Goal: Task Accomplishment & Management: Complete application form

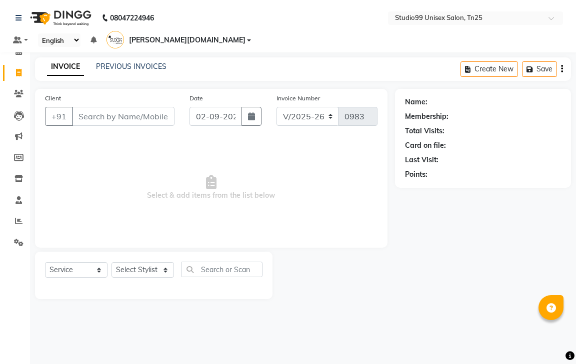
select select "8331"
select select "service"
click at [114, 107] on input "Client" at bounding box center [123, 116] width 102 height 19
type input "7019656373"
click at [151, 111] on span "Add Client" at bounding box center [148, 116] width 39 height 10
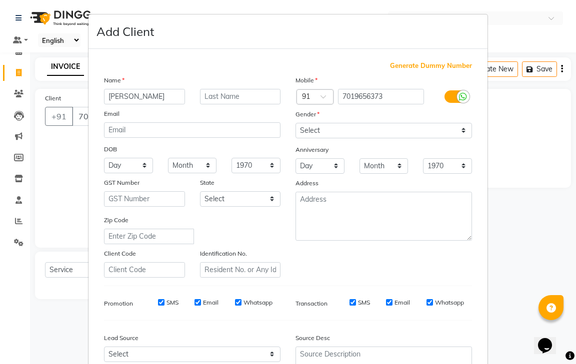
type input "[PERSON_NAME]"
click at [383, 131] on select "Select [DEMOGRAPHIC_DATA] [DEMOGRAPHIC_DATA] Other Prefer Not To Say" at bounding box center [383, 130] width 176 height 15
select select "[DEMOGRAPHIC_DATA]"
click at [295, 123] on select "Select [DEMOGRAPHIC_DATA] [DEMOGRAPHIC_DATA] Other Prefer Not To Say" at bounding box center [383, 130] width 176 height 15
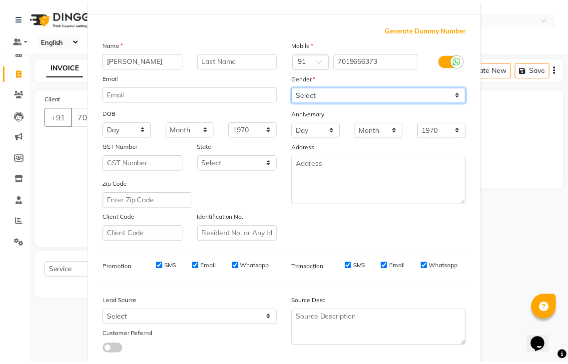
scroll to position [97, 0]
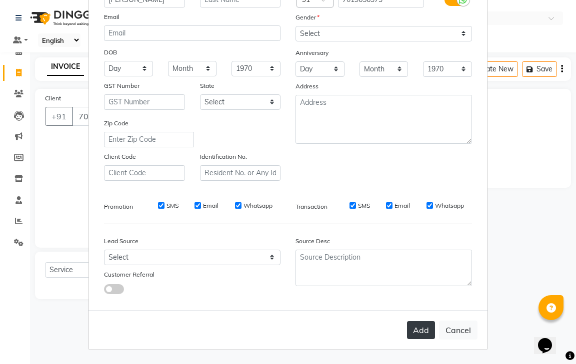
click at [420, 330] on button "Add" at bounding box center [421, 330] width 28 height 18
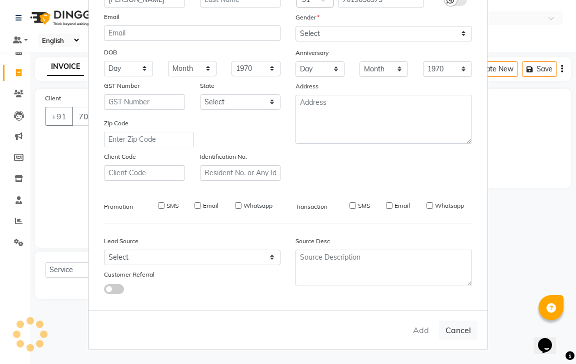
select select
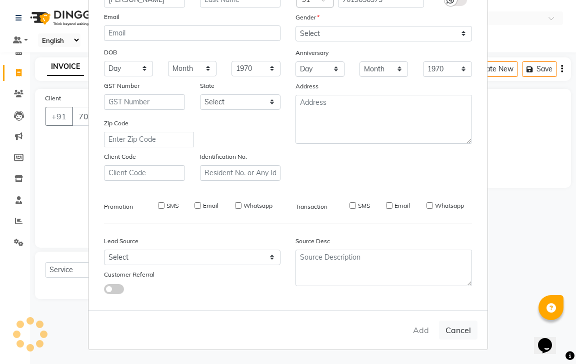
select select
checkbox input "false"
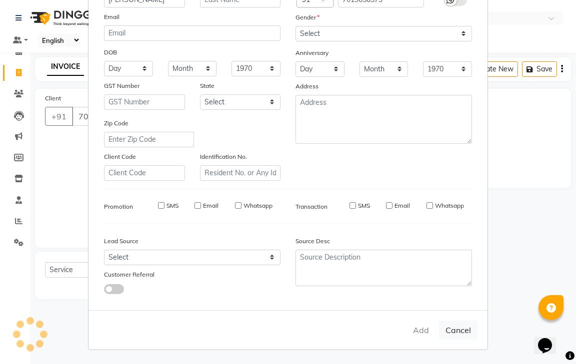
checkbox input "false"
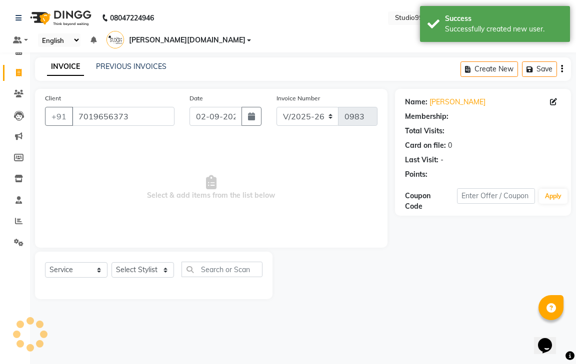
select select "1: Object"
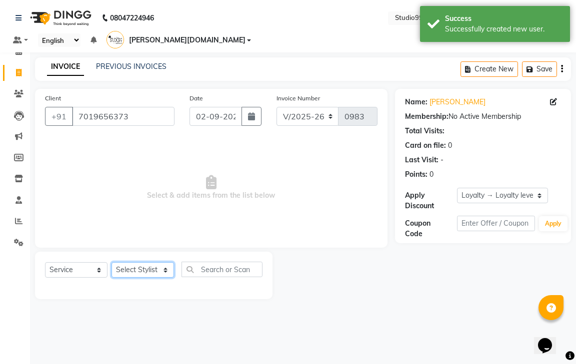
click at [136, 262] on select "Select Stylist gendral [PERSON_NAME] jaya priya kothai TK [DATE] sanjay santhos…" at bounding box center [142, 269] width 62 height 15
select select "80759"
click at [111, 262] on select "Select Stylist gendral [PERSON_NAME] jaya priya kothai TK [DATE] sanjay santhos…" at bounding box center [142, 269] width 62 height 15
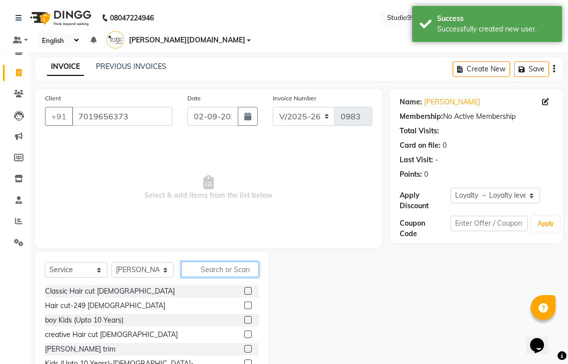
click at [227, 262] on input "text" at bounding box center [219, 269] width 77 height 15
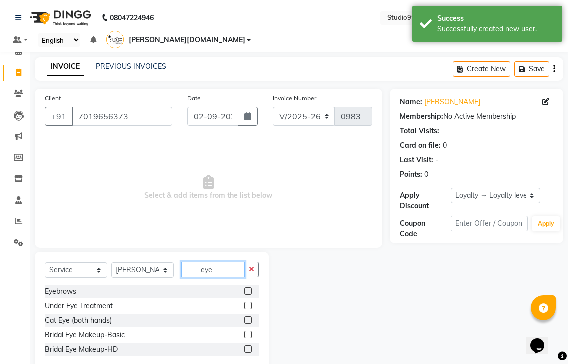
type input "eye"
click at [247, 287] on label at bounding box center [247, 290] width 7 height 7
click at [247, 288] on input "checkbox" at bounding box center [247, 291] width 6 height 6
checkbox input "true"
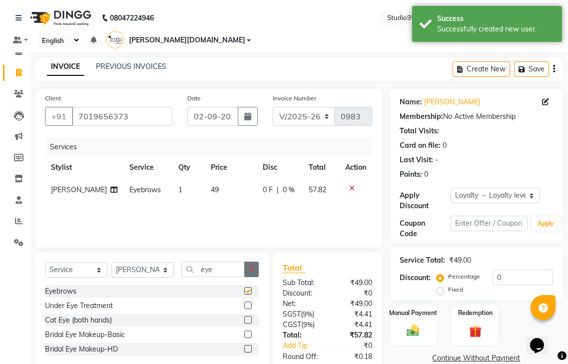
click at [249, 262] on button "button" at bounding box center [251, 269] width 14 height 15
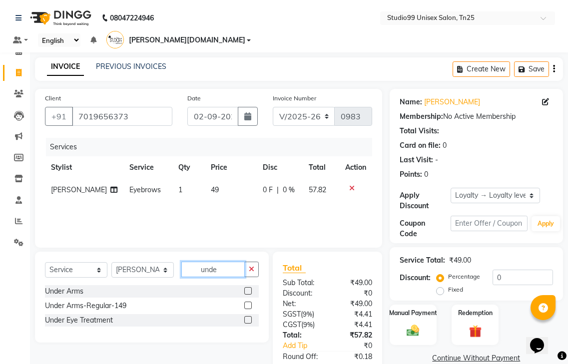
type input "unde"
click at [249, 302] on label at bounding box center [247, 305] width 7 height 7
click at [249, 303] on input "checkbox" at bounding box center [247, 306] width 6 height 6
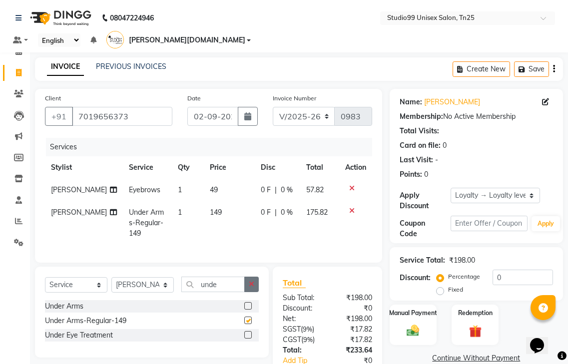
checkbox input "false"
drag, startPoint x: 254, startPoint y: 279, endPoint x: 214, endPoint y: 278, distance: 40.0
click at [252, 281] on icon "button" at bounding box center [251, 284] width 5 height 7
type input "pedi"
click at [246, 302] on label at bounding box center [247, 305] width 7 height 7
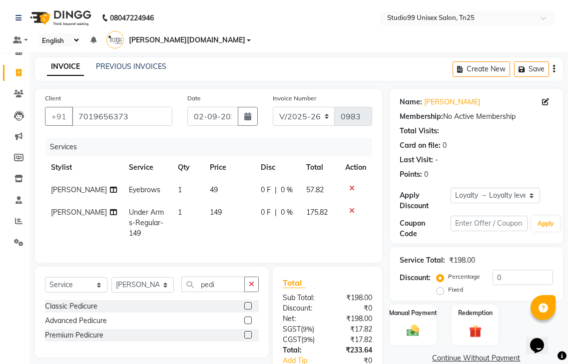
click at [246, 303] on input "checkbox" at bounding box center [247, 306] width 6 height 6
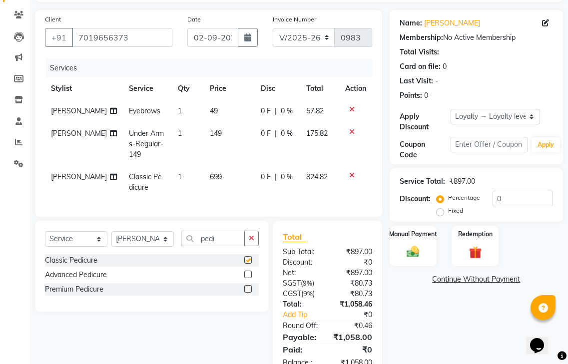
checkbox input "false"
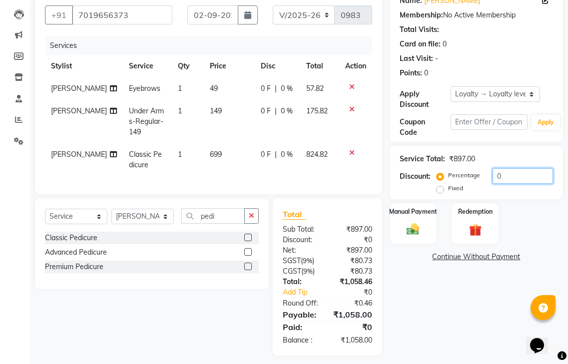
click at [509, 168] on input "0" at bounding box center [523, 175] width 60 height 15
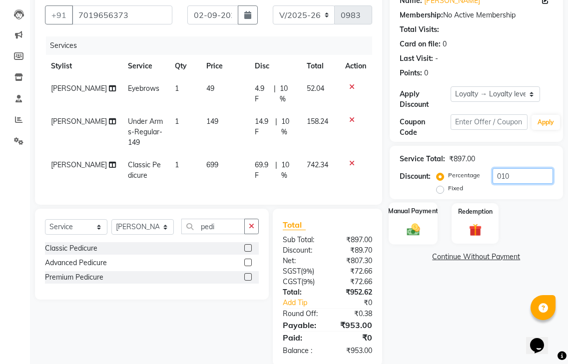
type input "010"
click at [416, 222] on img at bounding box center [413, 229] width 21 height 15
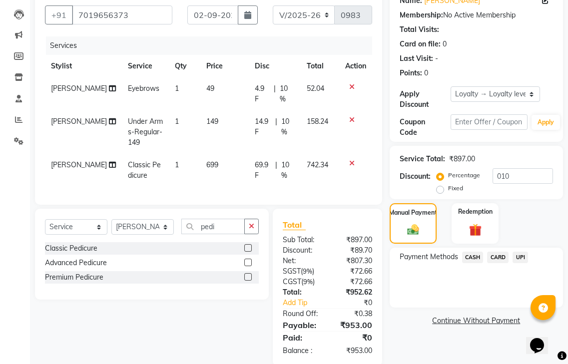
click at [477, 252] on span "CASH" at bounding box center [472, 257] width 21 height 11
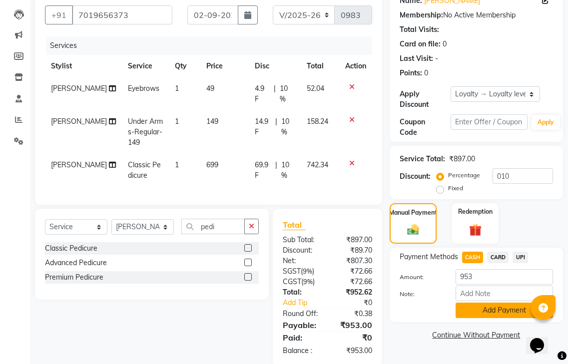
click at [479, 303] on button "Add Payment" at bounding box center [504, 310] width 97 height 15
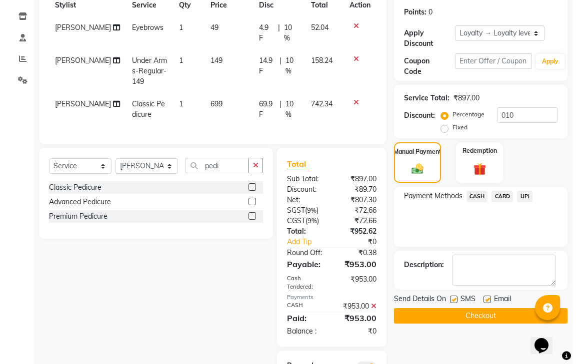
scroll to position [223, 0]
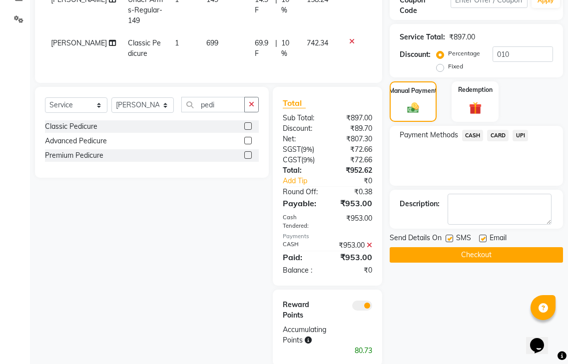
click at [363, 301] on span at bounding box center [362, 306] width 20 height 10
click at [372, 307] on input "checkbox" at bounding box center [372, 307] width 0 height 0
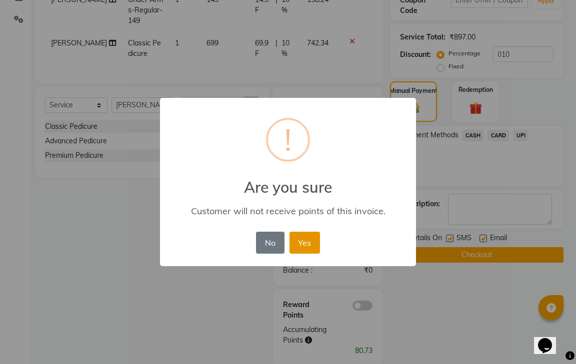
drag, startPoint x: 303, startPoint y: 235, endPoint x: 395, endPoint y: 272, distance: 99.1
click at [304, 235] on button "Yes" at bounding box center [304, 243] width 30 height 22
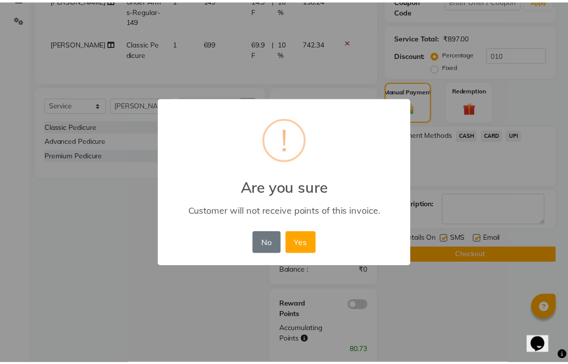
scroll to position [188, 0]
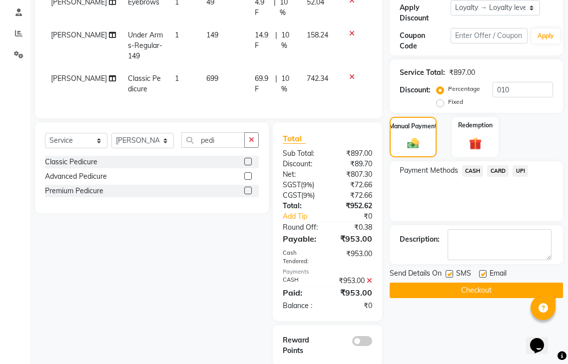
click at [456, 283] on button "Checkout" at bounding box center [476, 290] width 173 height 15
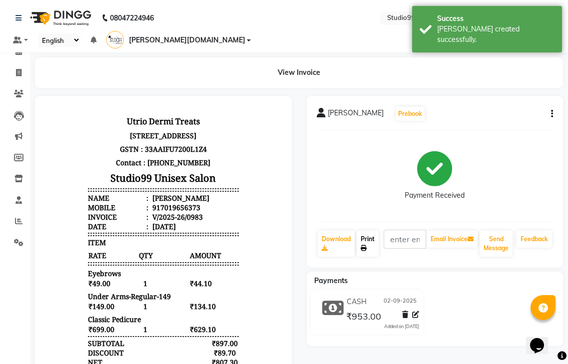
click at [371, 232] on link "Print" at bounding box center [368, 244] width 22 height 26
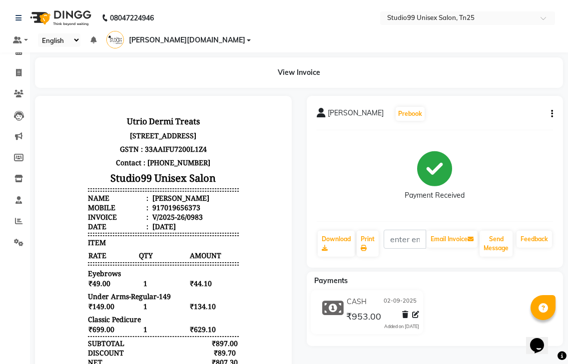
click at [62, 109] on html "Utrio Dermi Treats [STREET_ADDRESS] GSTN : 33AAIFU7200L1Z4 Contact : [PHONE_NUM…" at bounding box center [163, 286] width 237 height 360
click at [21, 71] on icon at bounding box center [18, 72] width 5 height 7
select select "service"
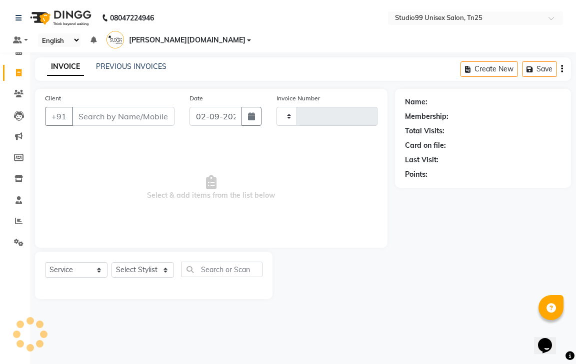
type input "0984"
select select "8331"
click at [155, 62] on link "PREVIOUS INVOICES" at bounding box center [131, 66] width 70 height 9
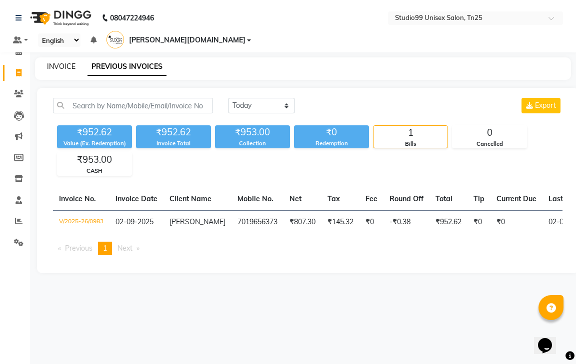
click at [61, 62] on link "INVOICE" at bounding box center [61, 66] width 28 height 9
select select "service"
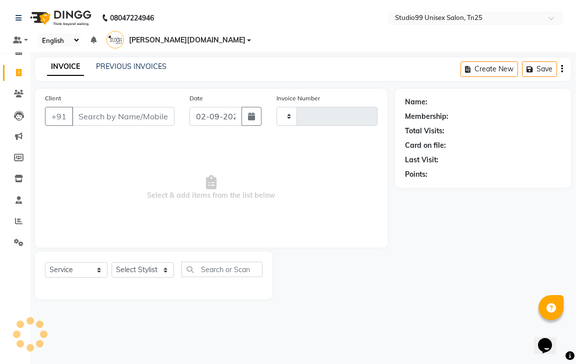
type input "0984"
select select "8331"
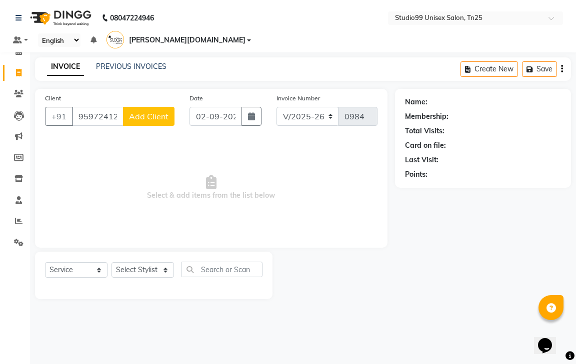
type input "9597241241"
click at [156, 108] on button "Add Client" at bounding box center [148, 116] width 51 height 19
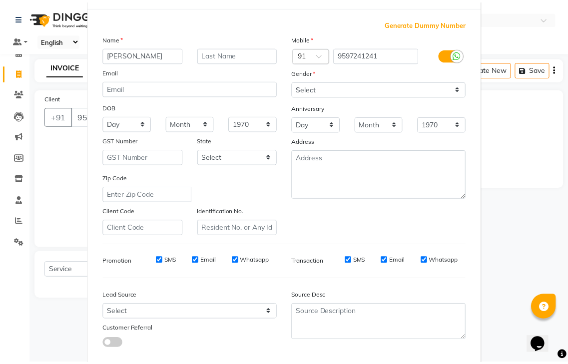
scroll to position [97, 0]
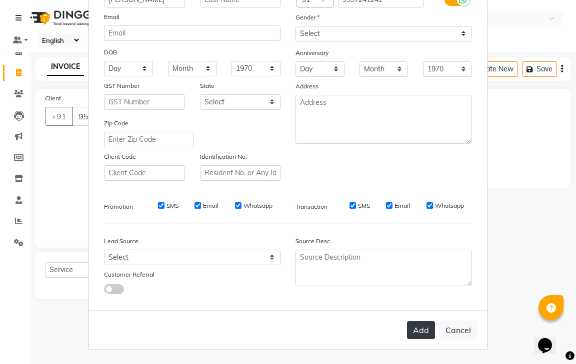
type input "[PERSON_NAME]"
click at [416, 334] on button "Add" at bounding box center [421, 330] width 28 height 18
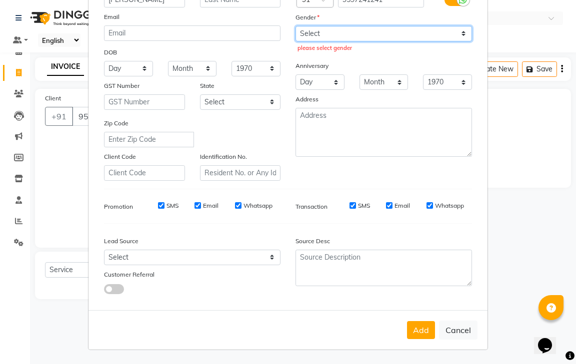
click at [317, 38] on select "Select [DEMOGRAPHIC_DATA] [DEMOGRAPHIC_DATA] Other Prefer Not To Say" at bounding box center [383, 33] width 176 height 15
select select "[DEMOGRAPHIC_DATA]"
click at [295, 26] on select "Select [DEMOGRAPHIC_DATA] [DEMOGRAPHIC_DATA] Other Prefer Not To Say" at bounding box center [383, 33] width 176 height 15
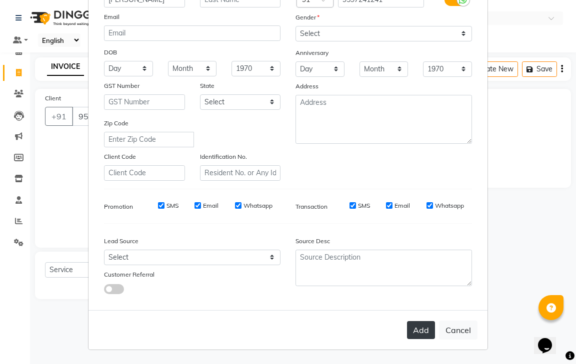
click at [422, 329] on button "Add" at bounding box center [421, 330] width 28 height 18
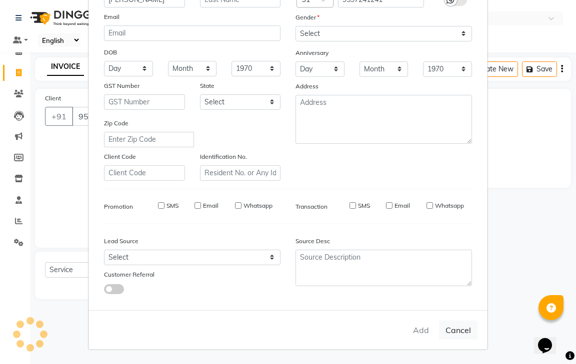
select select
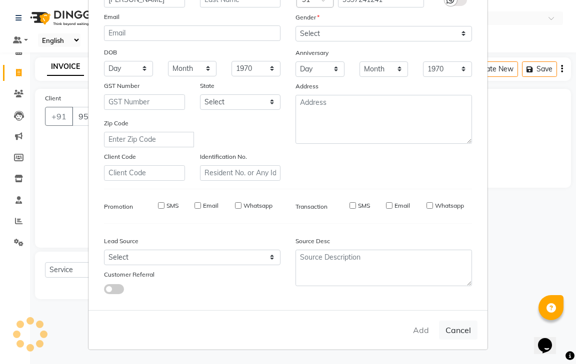
select select
checkbox input "false"
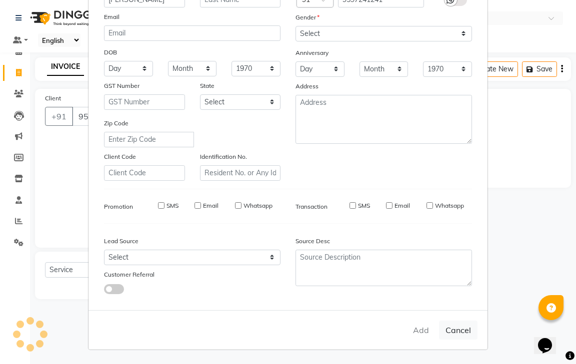
checkbox input "false"
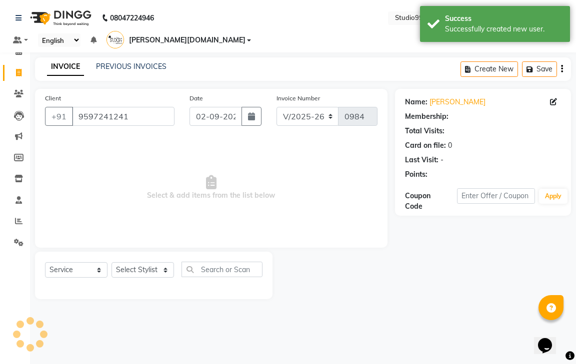
select select "1: Object"
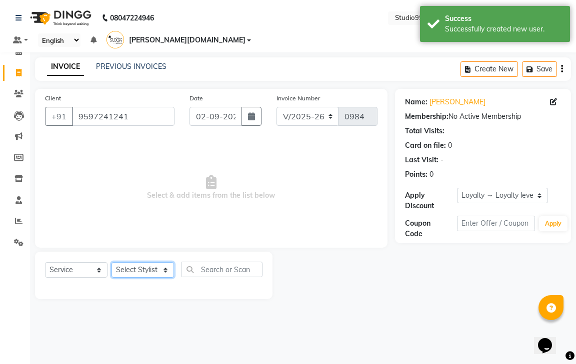
click at [148, 262] on select "Select Stylist gendral [PERSON_NAME] jaya priya kothai TK [DATE] sanjay santhos…" at bounding box center [142, 269] width 62 height 15
select select "80760"
click at [111, 262] on select "Select Stylist gendral [PERSON_NAME] jaya priya kothai TK [DATE] sanjay santhos…" at bounding box center [142, 269] width 62 height 15
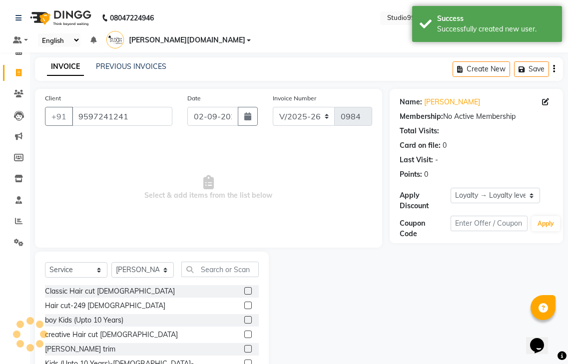
click at [244, 302] on label at bounding box center [247, 305] width 7 height 7
click at [244, 303] on input "checkbox" at bounding box center [247, 306] width 6 height 6
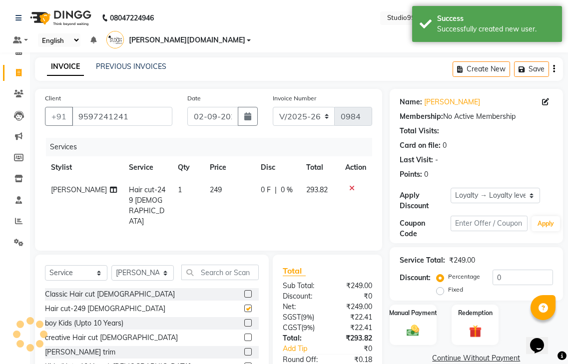
checkbox input "false"
click at [244, 348] on label at bounding box center [247, 351] width 7 height 7
click at [244, 349] on input "checkbox" at bounding box center [247, 352] width 6 height 6
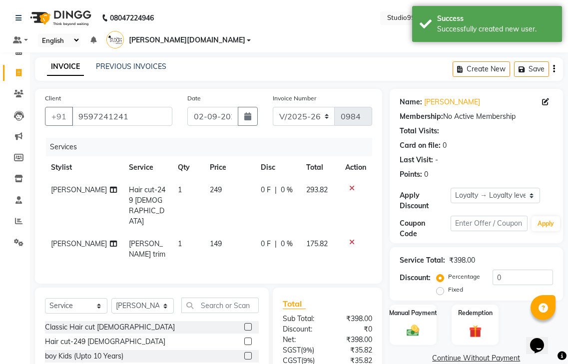
checkbox input "false"
click at [217, 298] on input "text" at bounding box center [219, 305] width 77 height 15
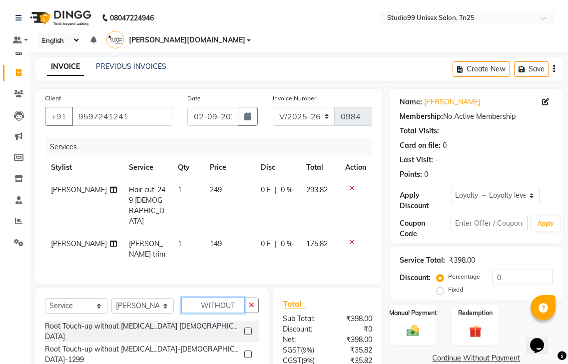
type input "WITHOUT"
click at [244, 328] on label at bounding box center [247, 331] width 7 height 7
click at [244, 329] on input "checkbox" at bounding box center [247, 332] width 6 height 6
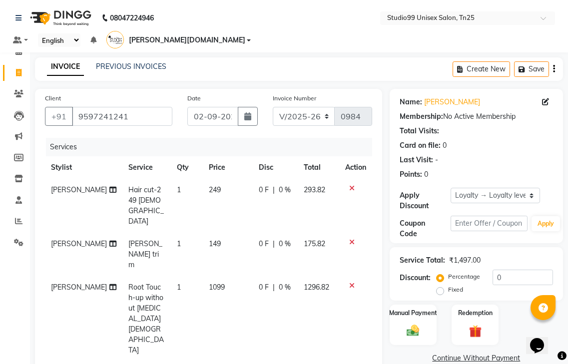
checkbox input "false"
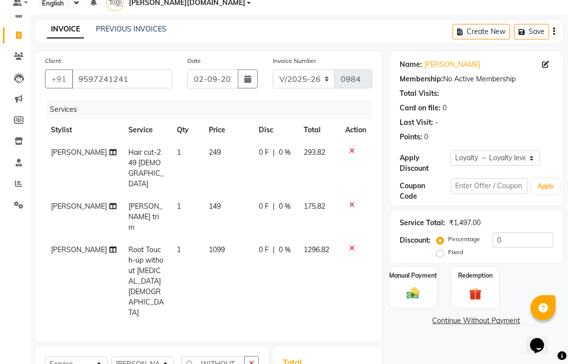
scroll to position [112, 0]
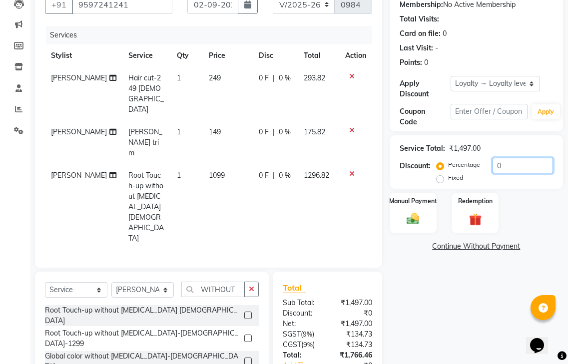
click at [515, 158] on input "0" at bounding box center [523, 165] width 60 height 15
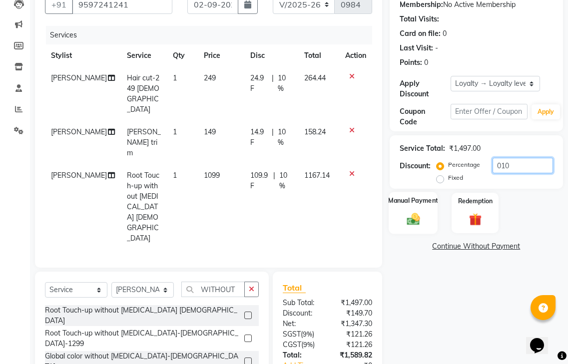
type input "010"
click at [411, 197] on div "Manual Payment" at bounding box center [413, 213] width 49 height 42
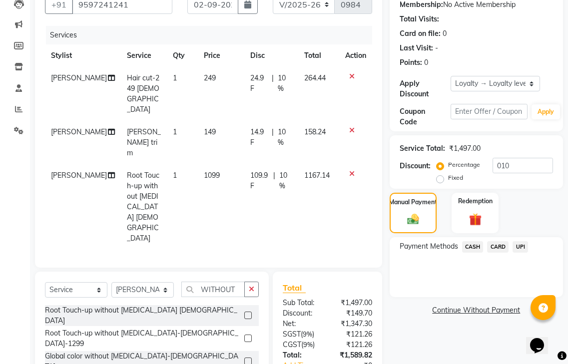
click at [525, 241] on span "UPI" at bounding box center [520, 246] width 15 height 11
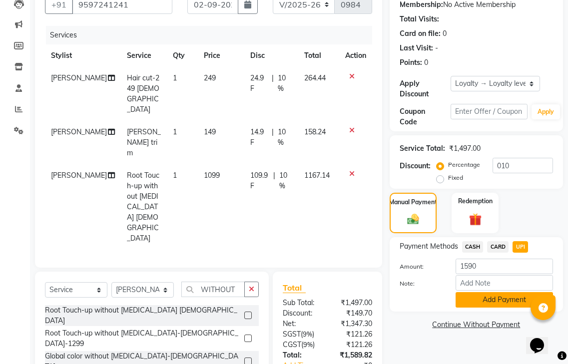
click at [489, 292] on button "Add Payment" at bounding box center [504, 299] width 97 height 15
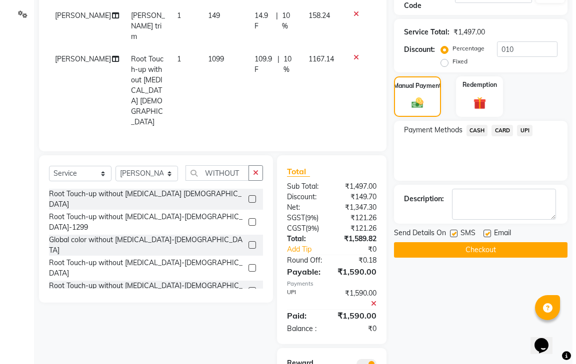
scroll to position [234, 0]
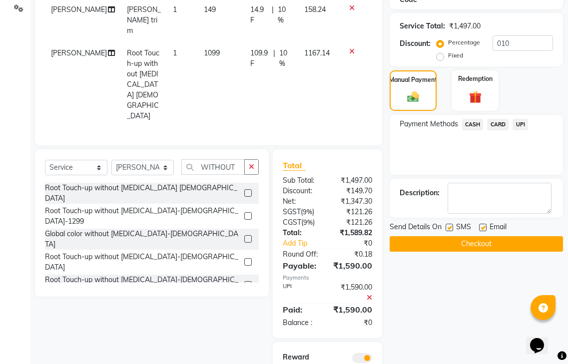
click at [361, 353] on span at bounding box center [362, 358] width 20 height 10
click at [372, 360] on input "checkbox" at bounding box center [372, 360] width 0 height 0
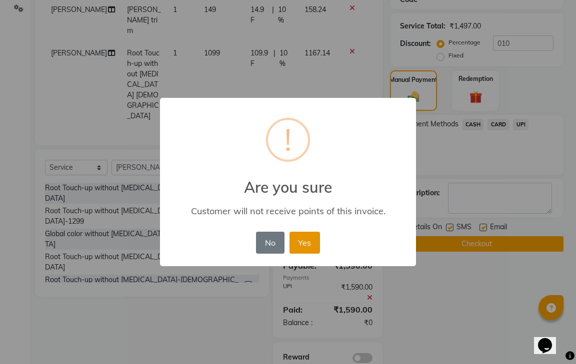
click at [301, 244] on button "Yes" at bounding box center [304, 243] width 30 height 22
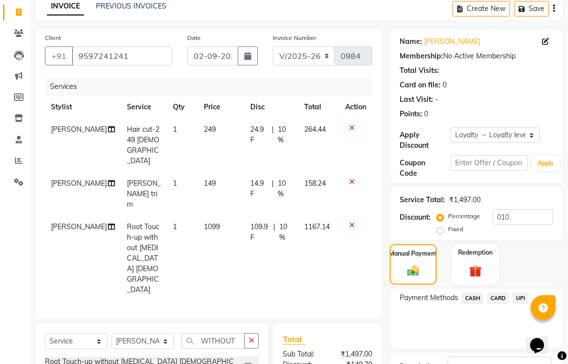
scroll to position [199, 0]
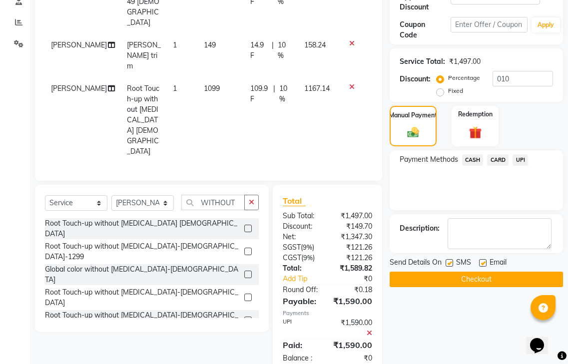
click at [481, 272] on button "Checkout" at bounding box center [476, 279] width 173 height 15
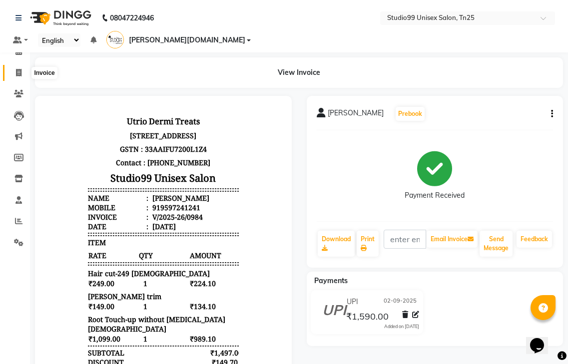
click at [17, 74] on icon at bounding box center [18, 72] width 5 height 7
select select "service"
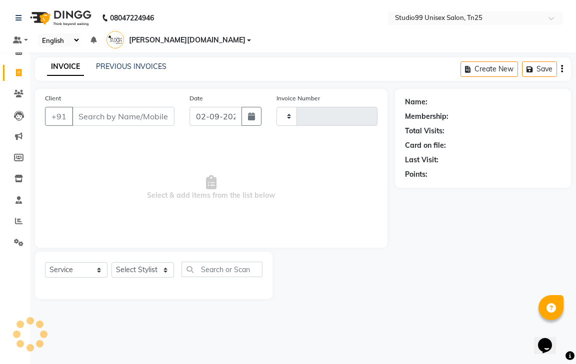
type input "0985"
select select "8331"
click at [150, 62] on link "PREVIOUS INVOICES" at bounding box center [131, 66] width 70 height 9
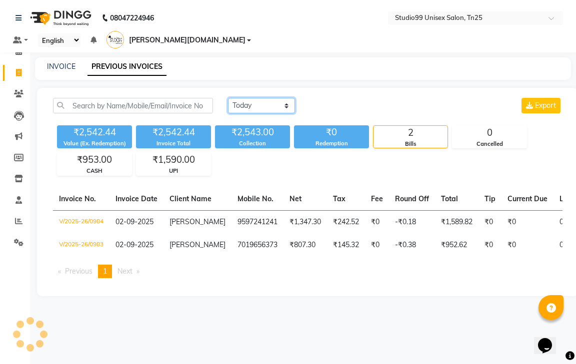
drag, startPoint x: 252, startPoint y: 91, endPoint x: 253, endPoint y: 99, distance: 8.1
click at [252, 98] on select "[DATE] [DATE] Custom Range" at bounding box center [261, 105] width 67 height 15
select select "[DATE]"
click at [228, 98] on select "[DATE] [DATE] Custom Range" at bounding box center [261, 105] width 67 height 15
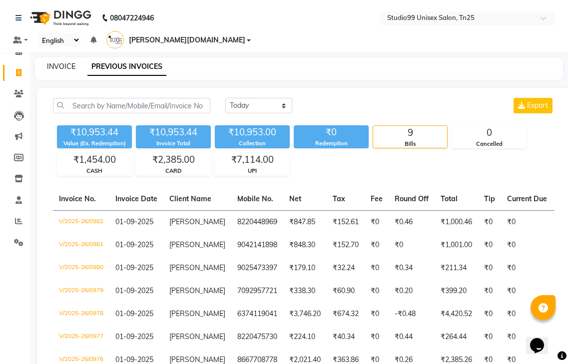
click at [69, 62] on link "INVOICE" at bounding box center [61, 66] width 28 height 9
select select "service"
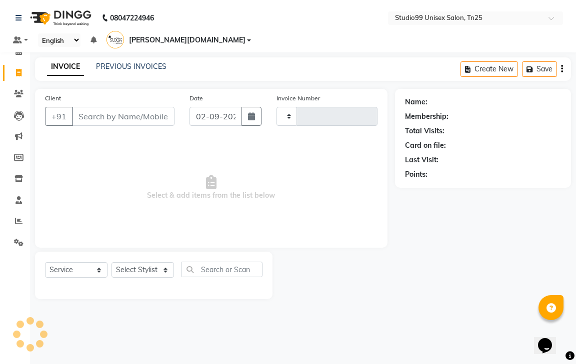
type input "0985"
select select "8331"
click at [117, 62] on link "PREVIOUS INVOICES" at bounding box center [131, 66] width 70 height 9
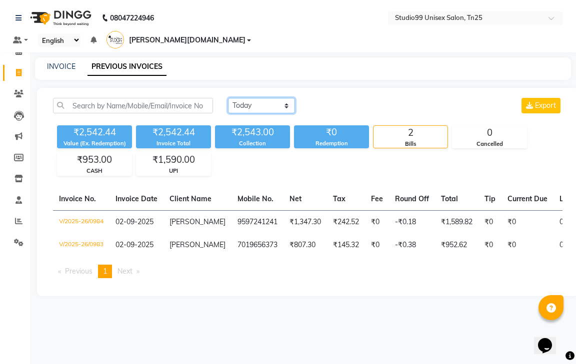
click at [258, 98] on select "[DATE] [DATE] Custom Range" at bounding box center [261, 105] width 67 height 15
select select "[DATE]"
click at [228, 98] on select "[DATE] [DATE] Custom Range" at bounding box center [261, 105] width 67 height 15
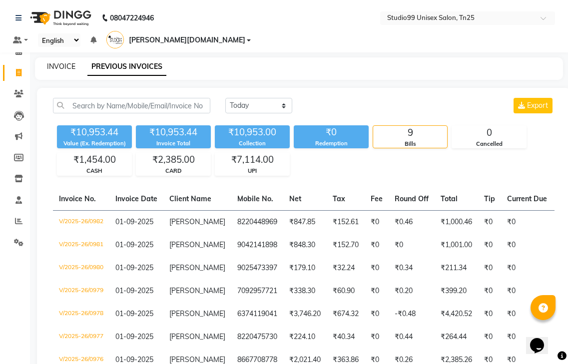
click at [70, 62] on link "INVOICE" at bounding box center [61, 66] width 28 height 9
select select "service"
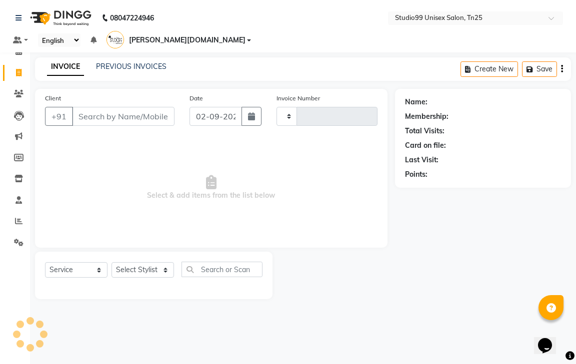
type input "0985"
select select "8331"
click at [144, 62] on link "PREVIOUS INVOICES" at bounding box center [131, 66] width 70 height 9
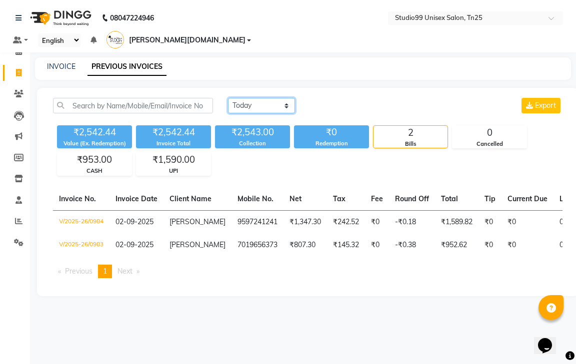
click at [240, 98] on select "[DATE] [DATE] Custom Range" at bounding box center [261, 105] width 67 height 15
click at [300, 318] on div "08047224946 Select Location × Studio99 Unisex Salon, Tn25 Default Panel My Pane…" at bounding box center [288, 182] width 576 height 364
drag, startPoint x: 250, startPoint y: 86, endPoint x: 253, endPoint y: 97, distance: 11.4
click at [250, 98] on select "[DATE] [DATE] Custom Range" at bounding box center [261, 105] width 67 height 15
select select "[DATE]"
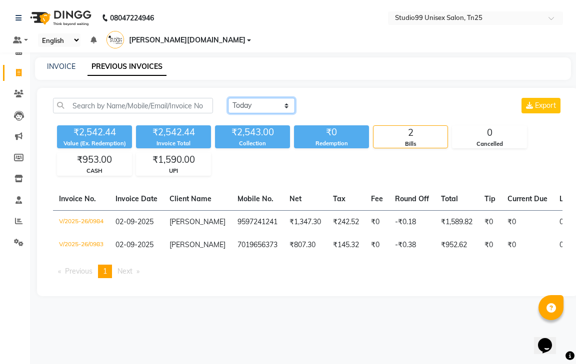
click at [228, 98] on select "[DATE] [DATE] Custom Range" at bounding box center [261, 105] width 67 height 15
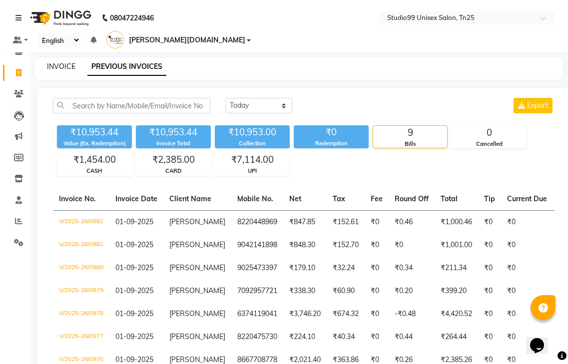
click at [62, 62] on link "INVOICE" at bounding box center [61, 66] width 28 height 9
select select "service"
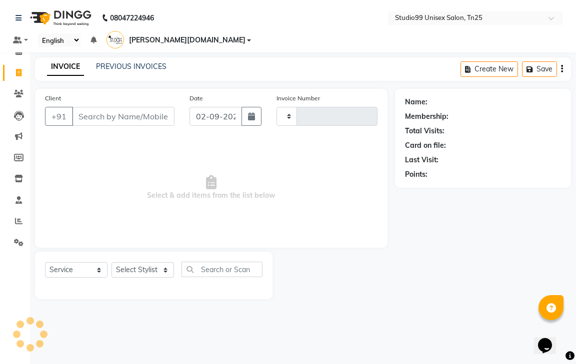
type input "0985"
select select "8331"
click at [126, 62] on link "PREVIOUS INVOICES" at bounding box center [131, 66] width 70 height 9
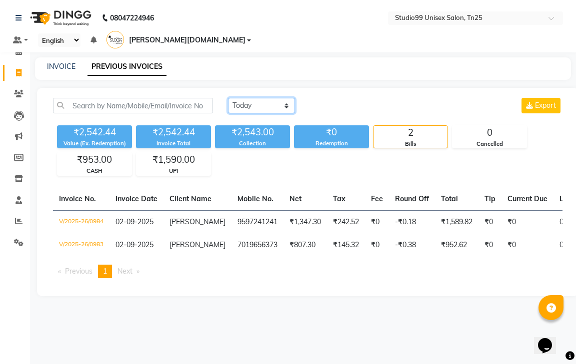
drag, startPoint x: 260, startPoint y: 88, endPoint x: 266, endPoint y: 93, distance: 7.8
click at [260, 98] on select "[DATE] [DATE] Custom Range" at bounding box center [261, 105] width 67 height 15
select select "[DATE]"
click at [228, 98] on select "[DATE] [DATE] Custom Range" at bounding box center [261, 105] width 67 height 15
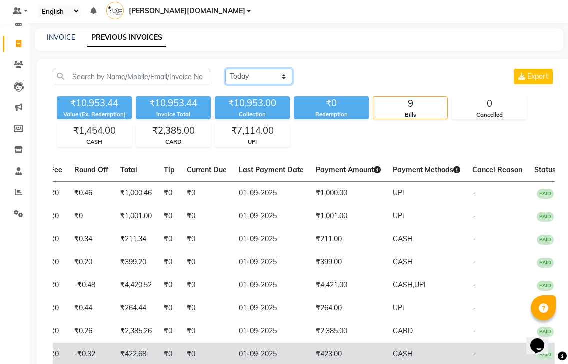
scroll to position [11, 0]
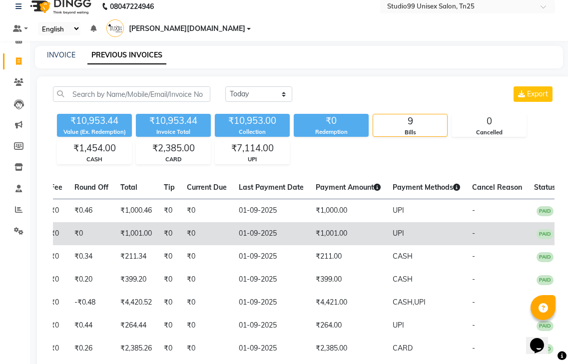
click at [98, 222] on td "₹0" at bounding box center [91, 233] width 46 height 23
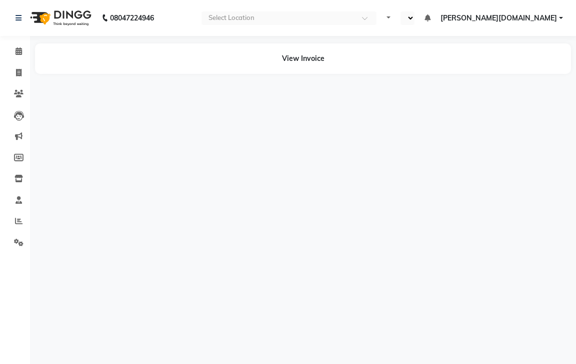
select select "en"
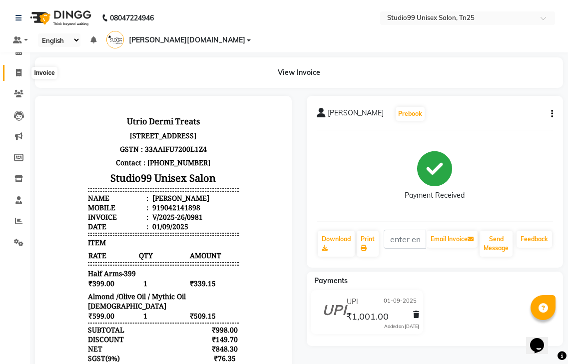
click at [17, 70] on icon at bounding box center [18, 72] width 5 height 7
select select "service"
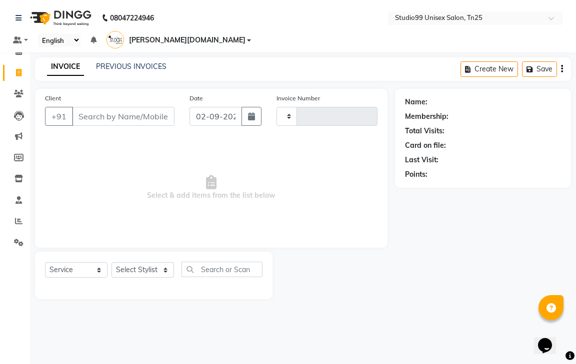
type input "0985"
select select "8331"
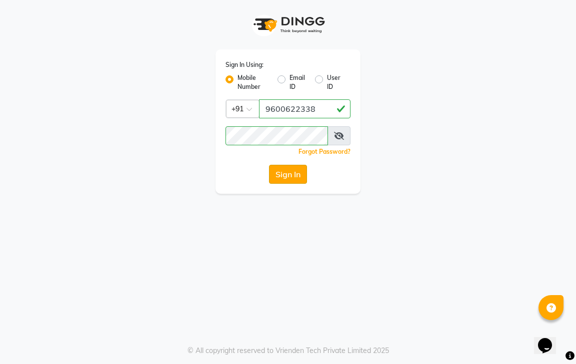
click at [281, 173] on button "Sign In" at bounding box center [288, 174] width 38 height 19
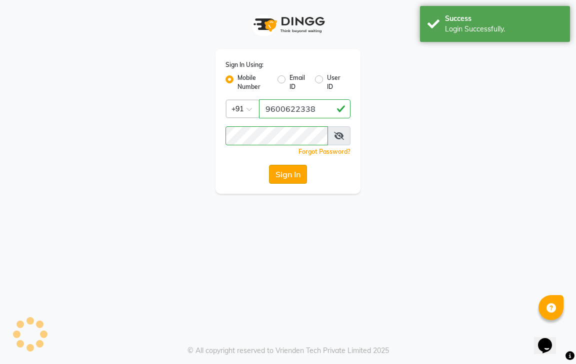
click at [287, 170] on button "Sign In" at bounding box center [288, 174] width 38 height 19
click at [290, 174] on div "Sign In" at bounding box center [287, 174] width 125 height 19
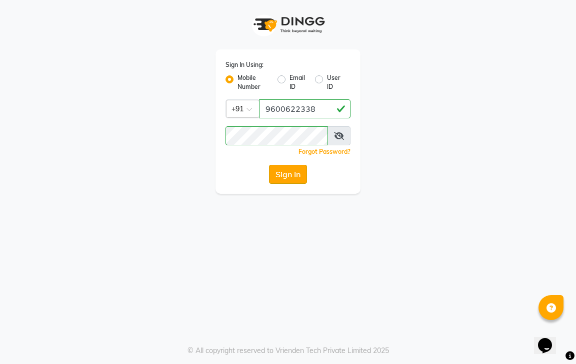
click at [296, 179] on button "Sign In" at bounding box center [288, 174] width 38 height 19
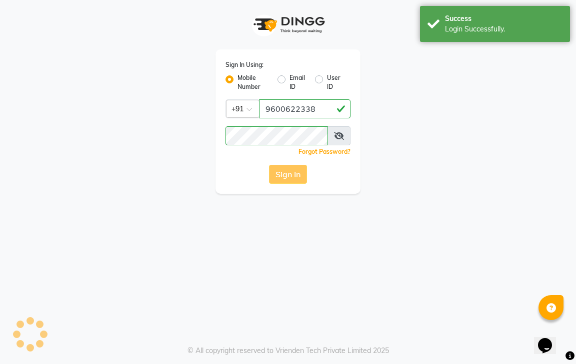
click at [297, 176] on button "Sign In" at bounding box center [288, 174] width 38 height 19
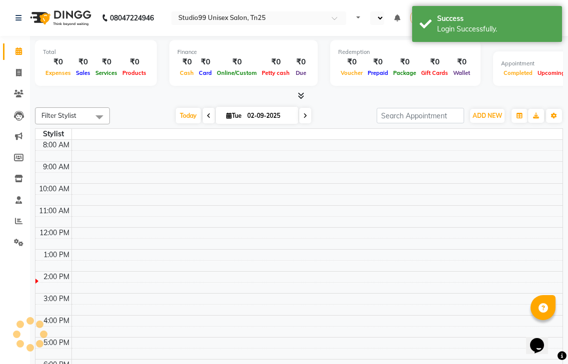
select select "en"
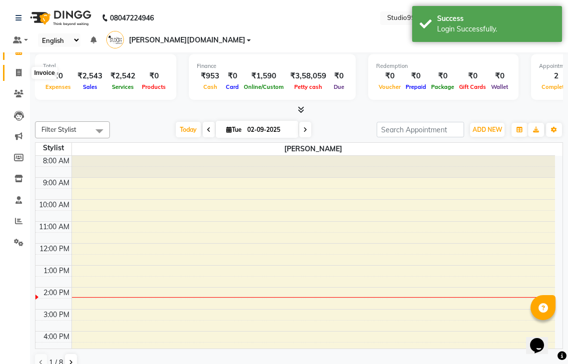
click at [20, 71] on icon at bounding box center [18, 72] width 5 height 7
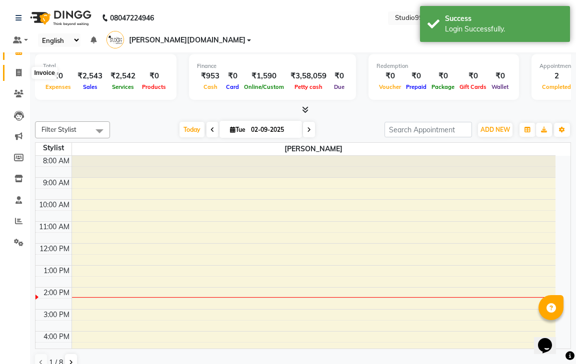
select select "service"
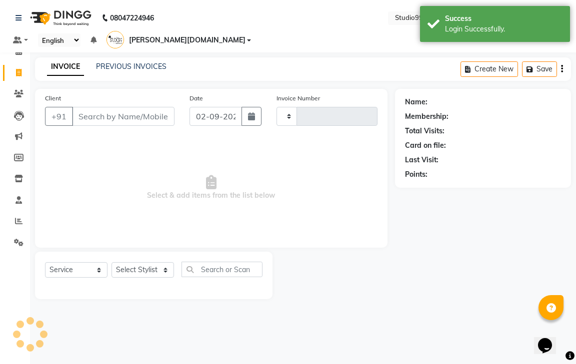
type input "0985"
select select "8331"
click at [138, 62] on link "PREVIOUS INVOICES" at bounding box center [131, 66] width 70 height 9
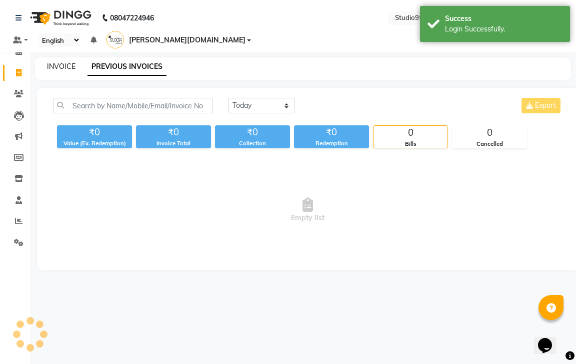
click at [67, 62] on link "INVOICE" at bounding box center [61, 66] width 28 height 9
select select "service"
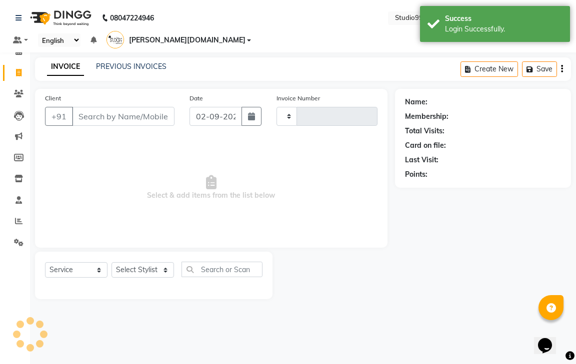
type input "0985"
select select "8331"
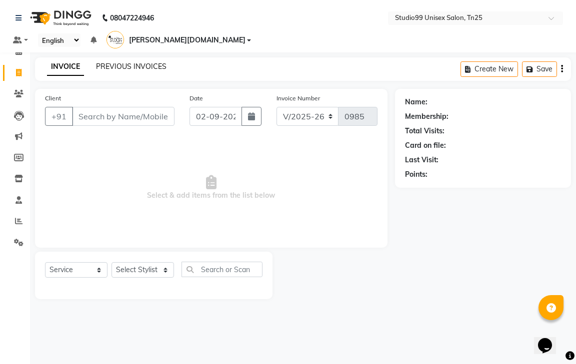
click at [151, 62] on link "PREVIOUS INVOICES" at bounding box center [131, 66] width 70 height 9
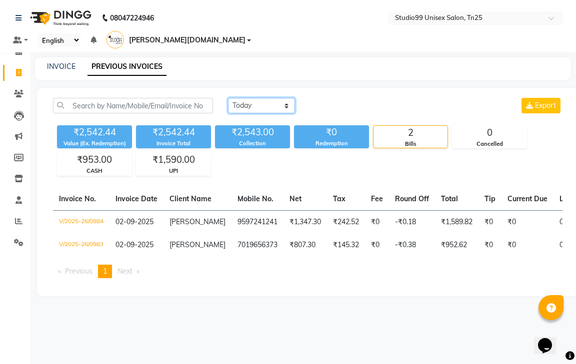
click at [249, 98] on select "[DATE] [DATE] Custom Range" at bounding box center [261, 105] width 67 height 15
select select "[DATE]"
click at [228, 98] on select "[DATE] [DATE] Custom Range" at bounding box center [261, 105] width 67 height 15
